Goal: Task Accomplishment & Management: Complete application form

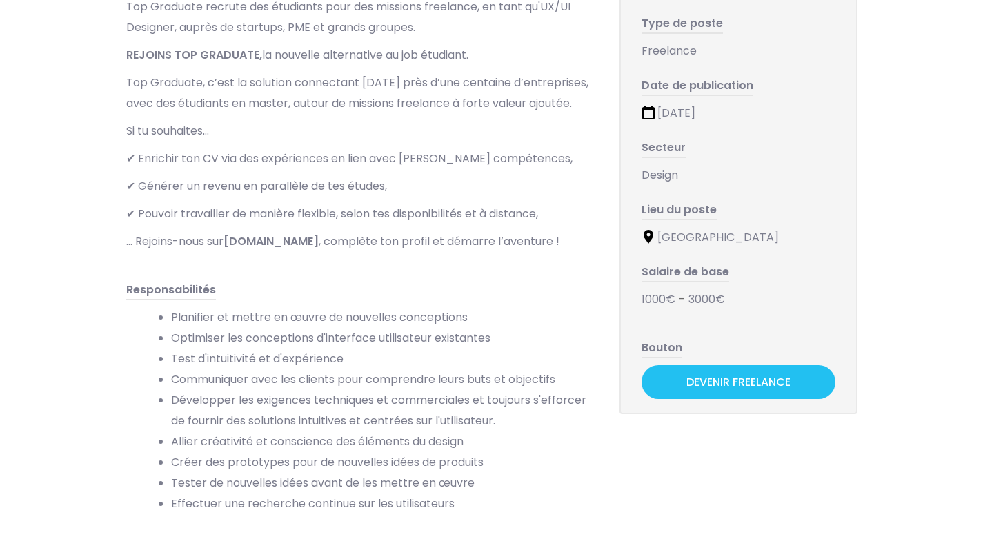
scroll to position [231, 0]
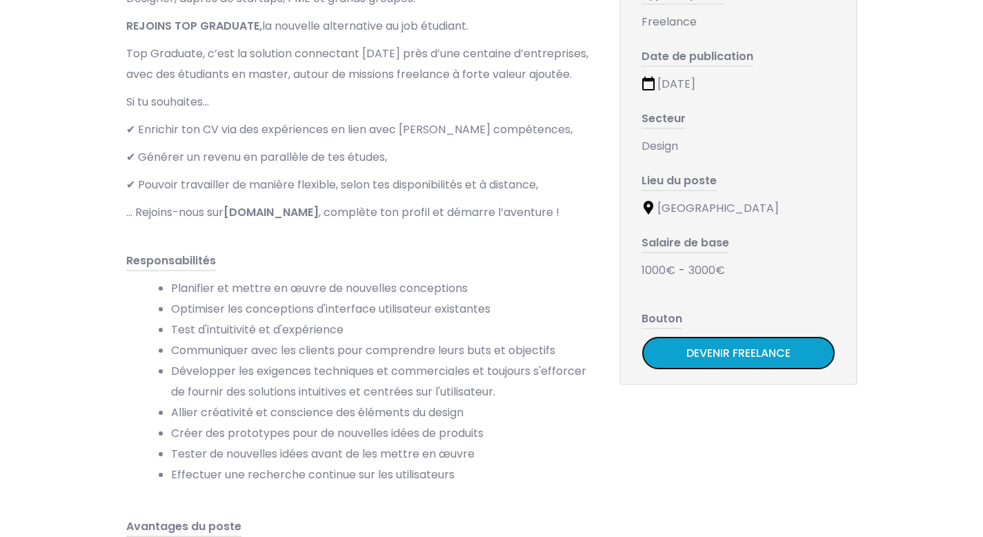
click at [718, 351] on link "Devenir Freelance" at bounding box center [739, 353] width 194 height 34
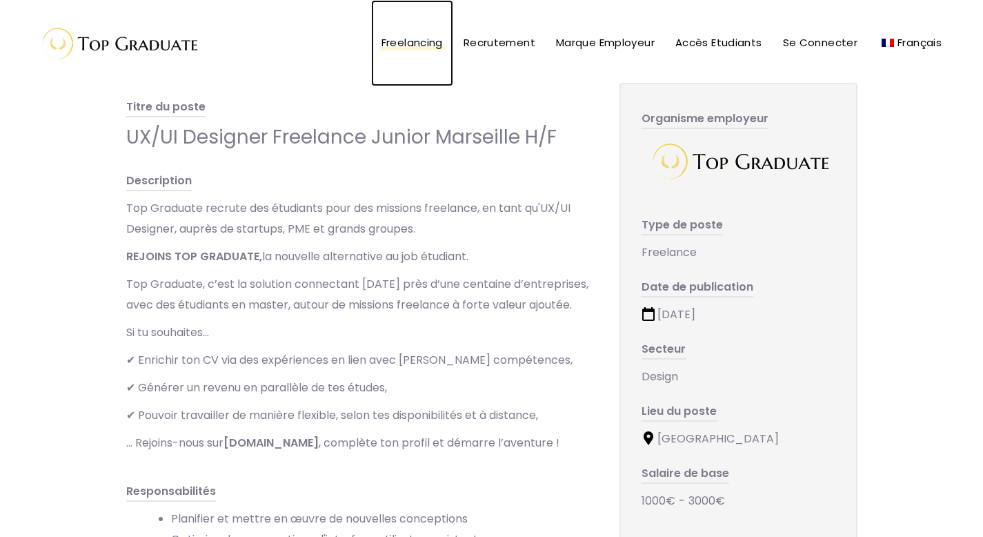
click at [420, 40] on span "Freelancing" at bounding box center [412, 42] width 61 height 14
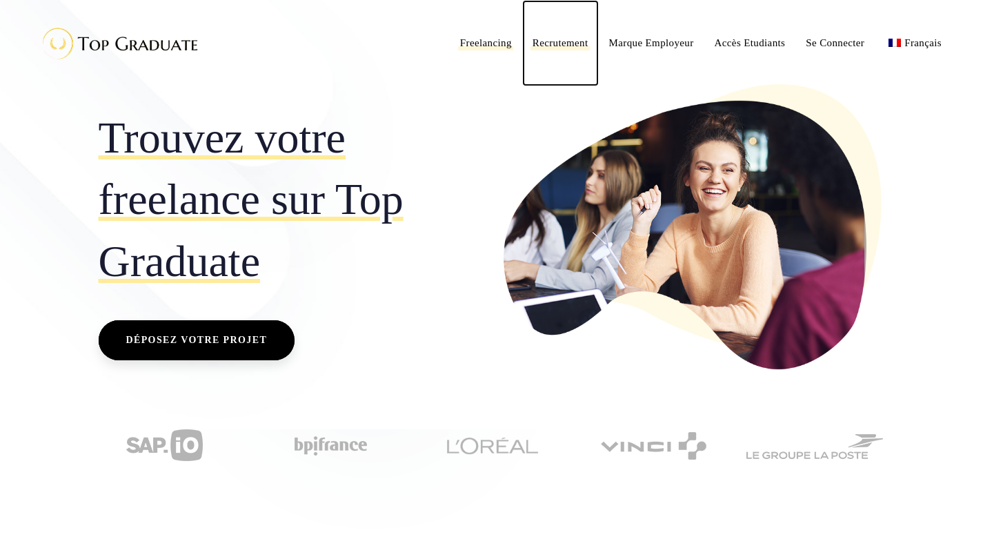
click at [571, 43] on span "Recrutement" at bounding box center [561, 42] width 56 height 11
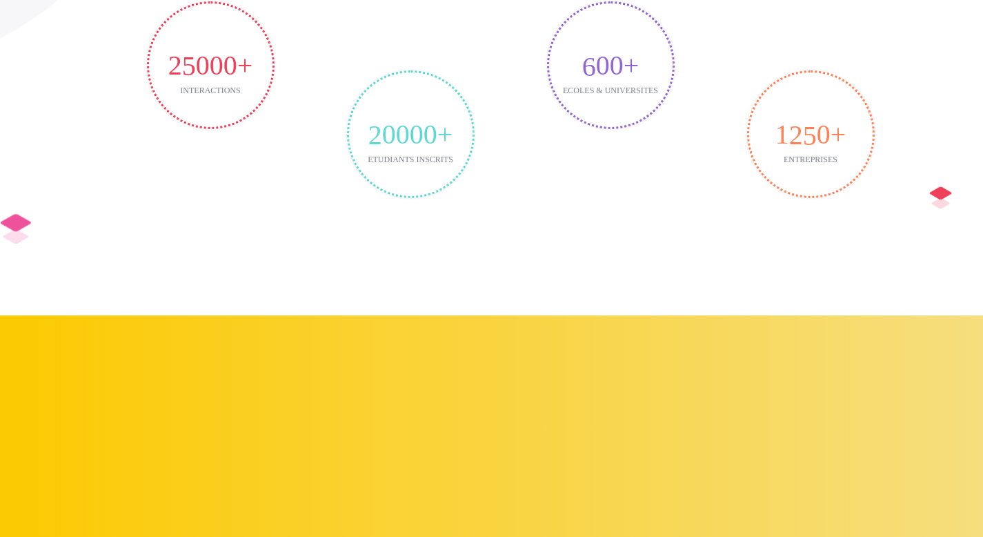
scroll to position [2847, 0]
